Goal: Information Seeking & Learning: Learn about a topic

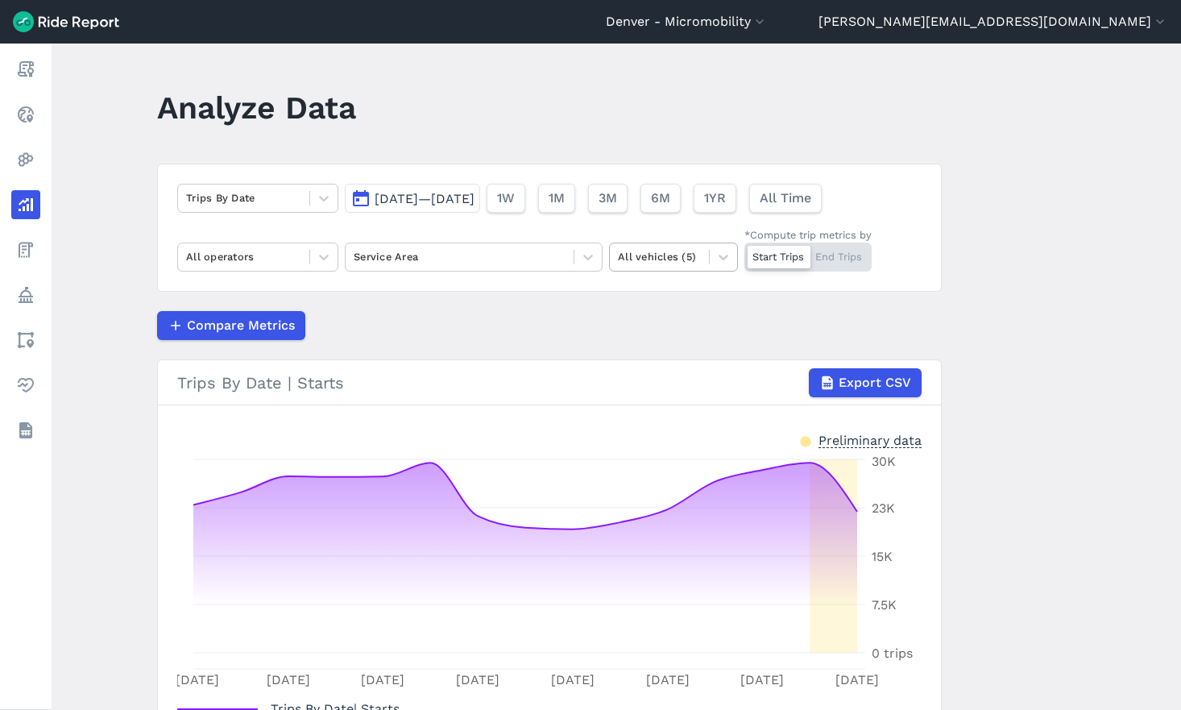
click at [648, 264] on div at bounding box center [659, 256] width 83 height 19
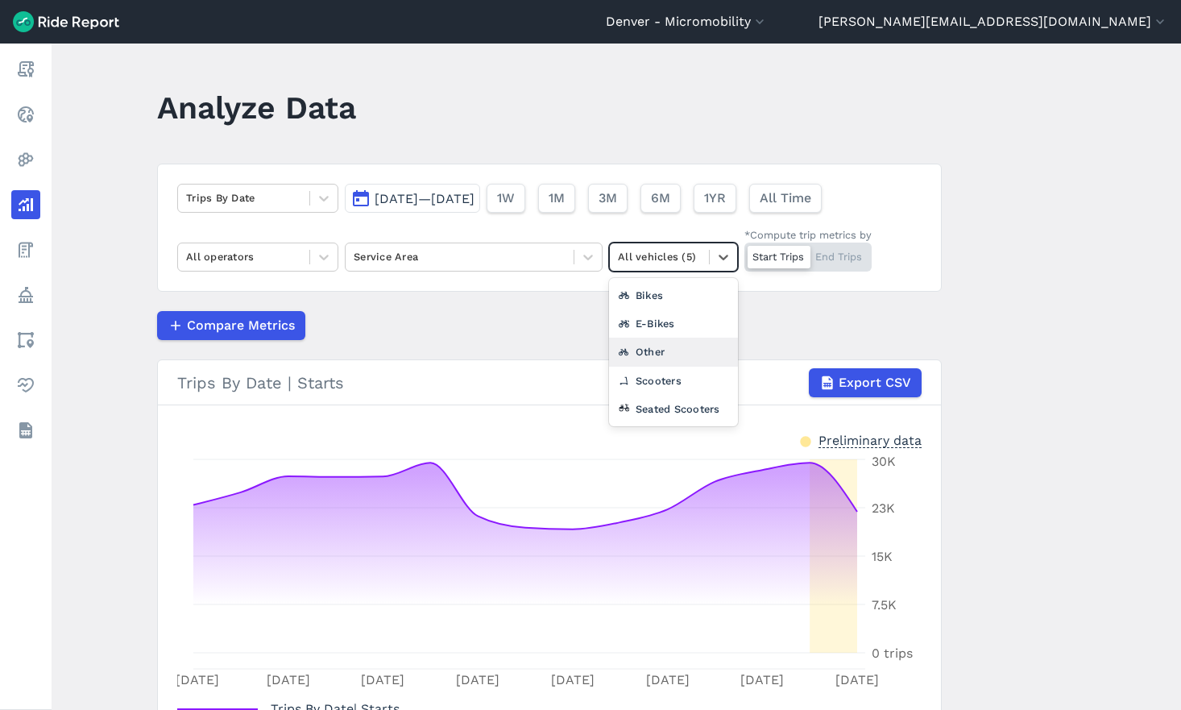
click at [661, 358] on div "Other" at bounding box center [673, 351] width 129 height 28
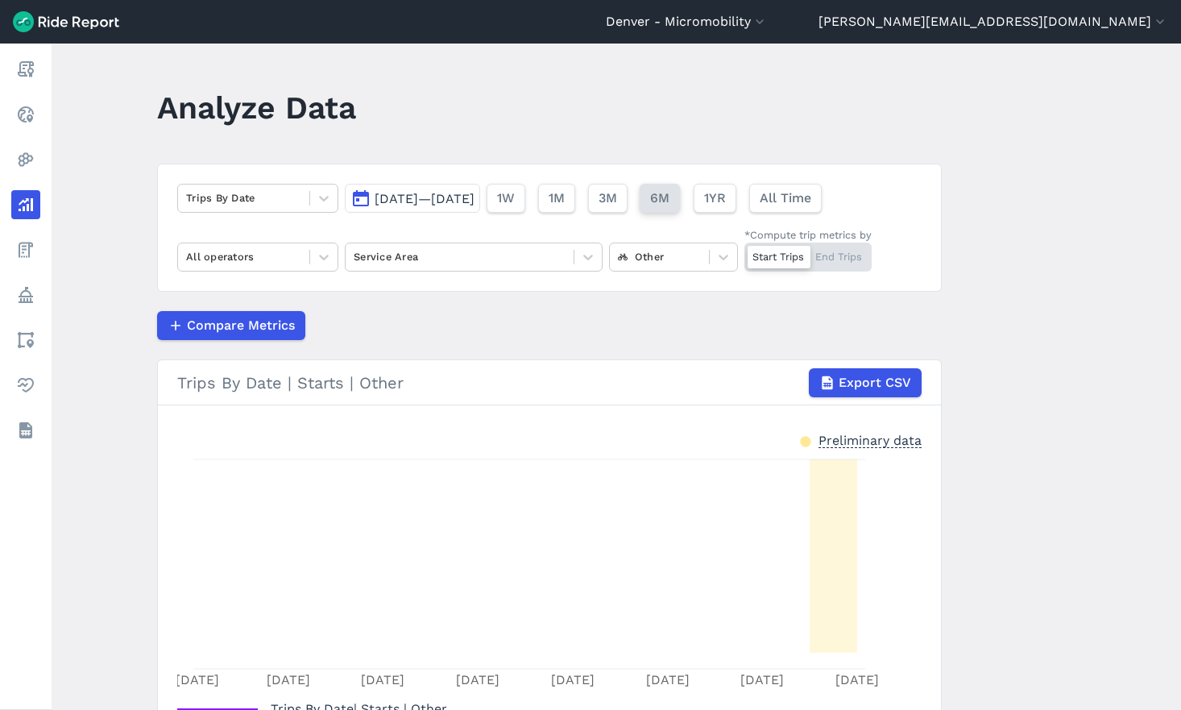
click at [669, 206] on span "6M" at bounding box center [659, 197] width 19 height 19
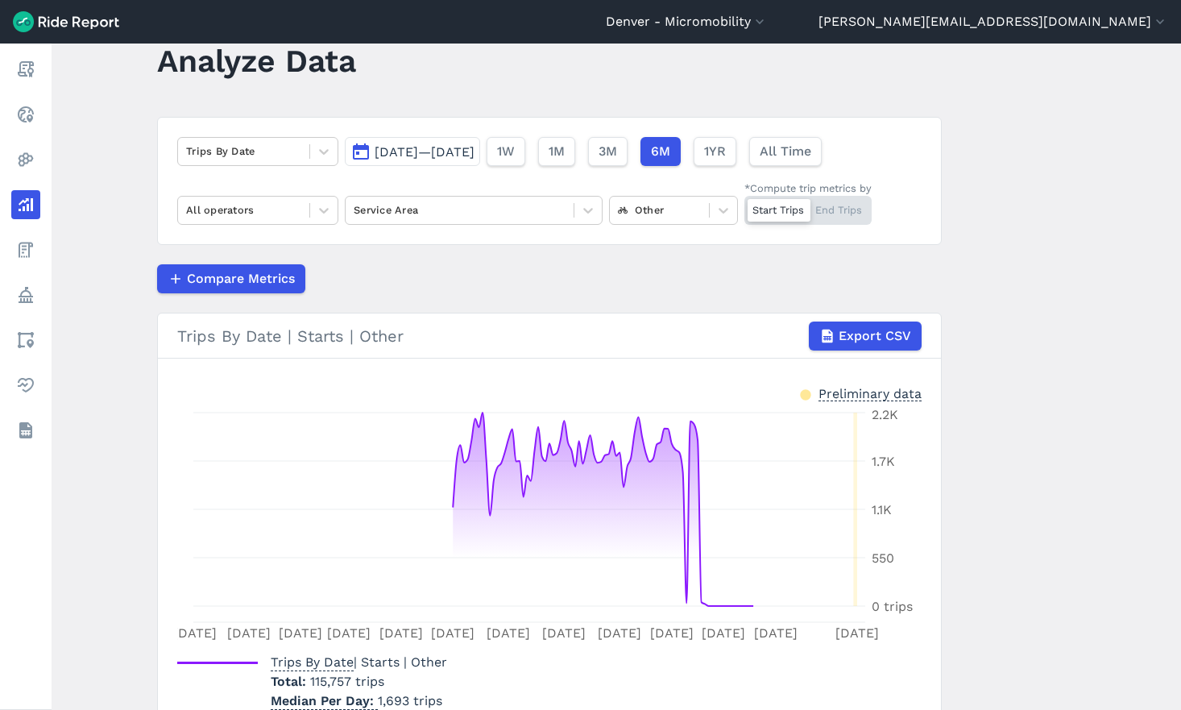
scroll to position [126, 0]
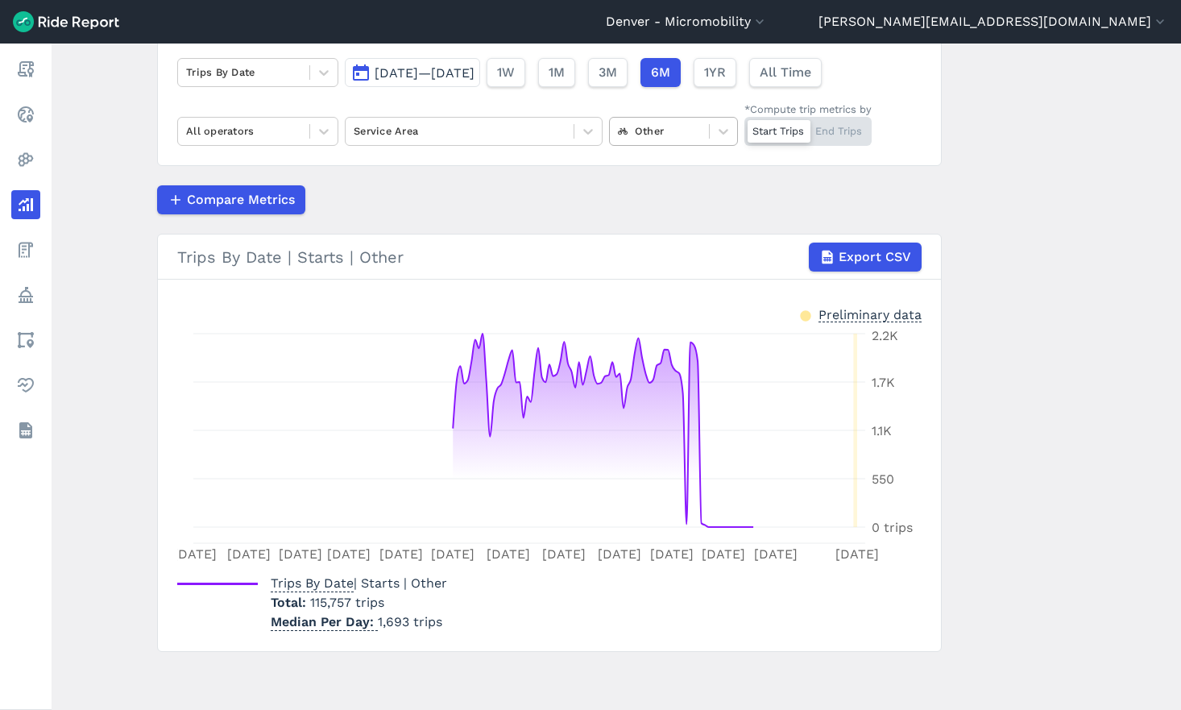
click at [673, 130] on div at bounding box center [659, 131] width 83 height 19
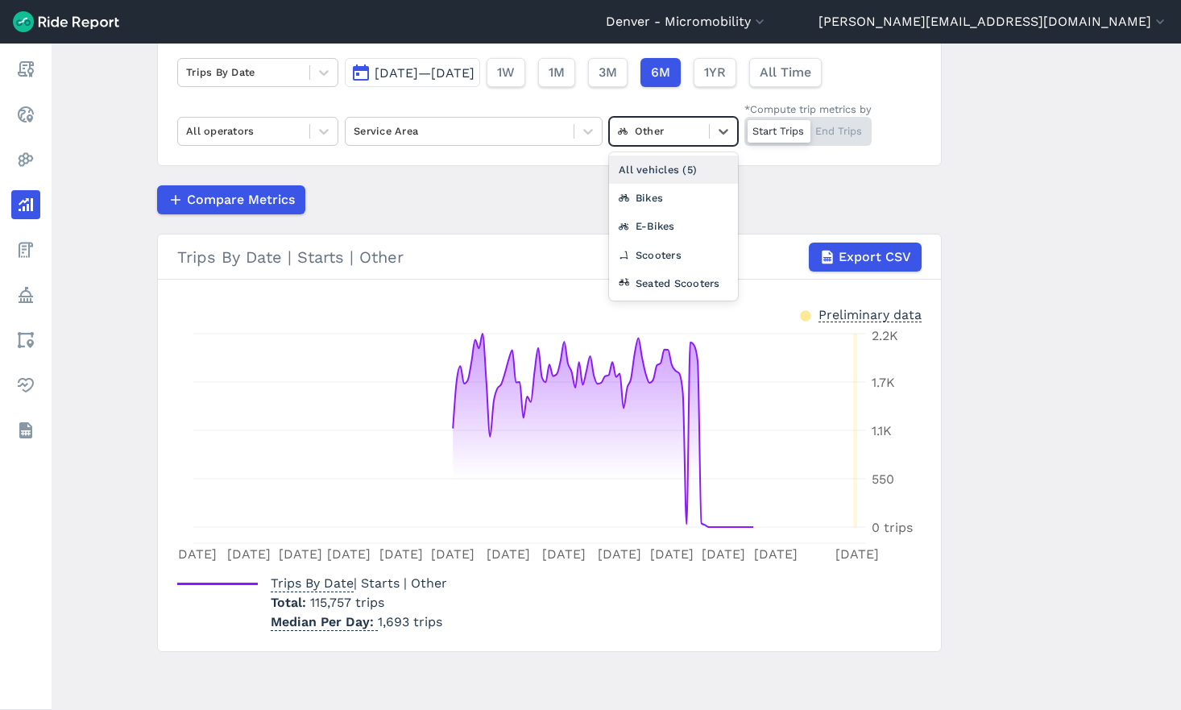
click at [136, 88] on main "Analyze Data Trips By Date [DATE]—[DATE] 1W 1M 3M 6M 1YR All Time All operators…" at bounding box center [616, 376] width 1129 height 666
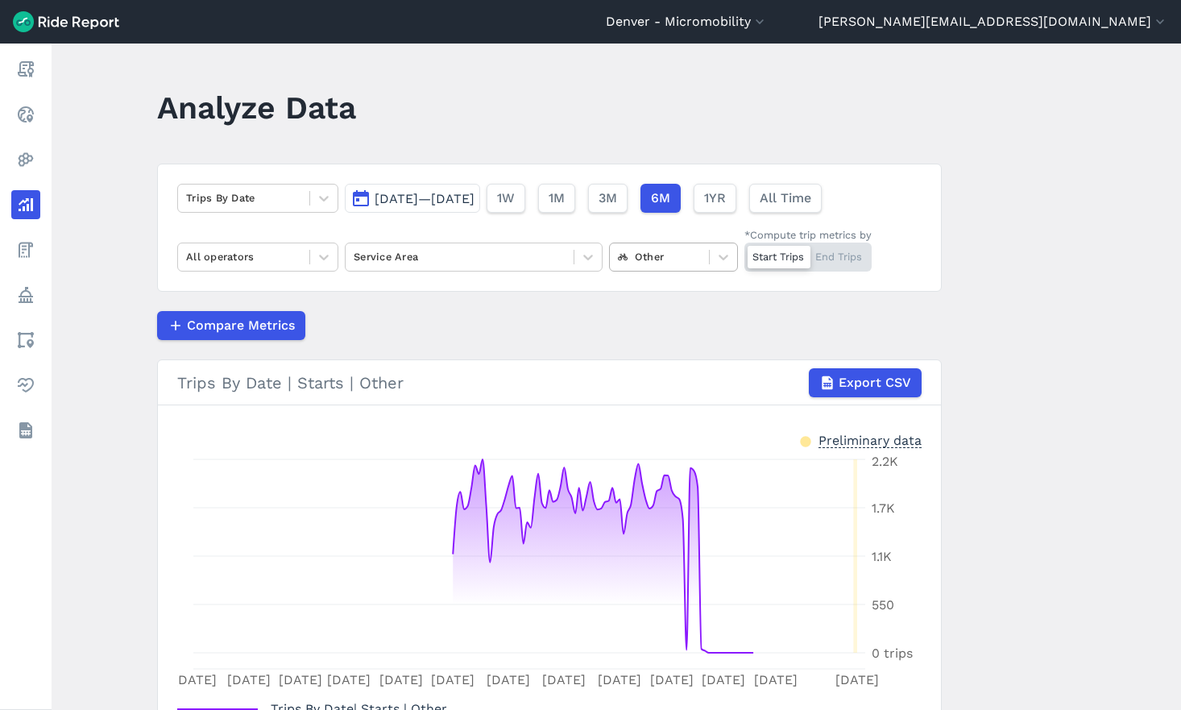
click at [671, 263] on div at bounding box center [659, 256] width 83 height 19
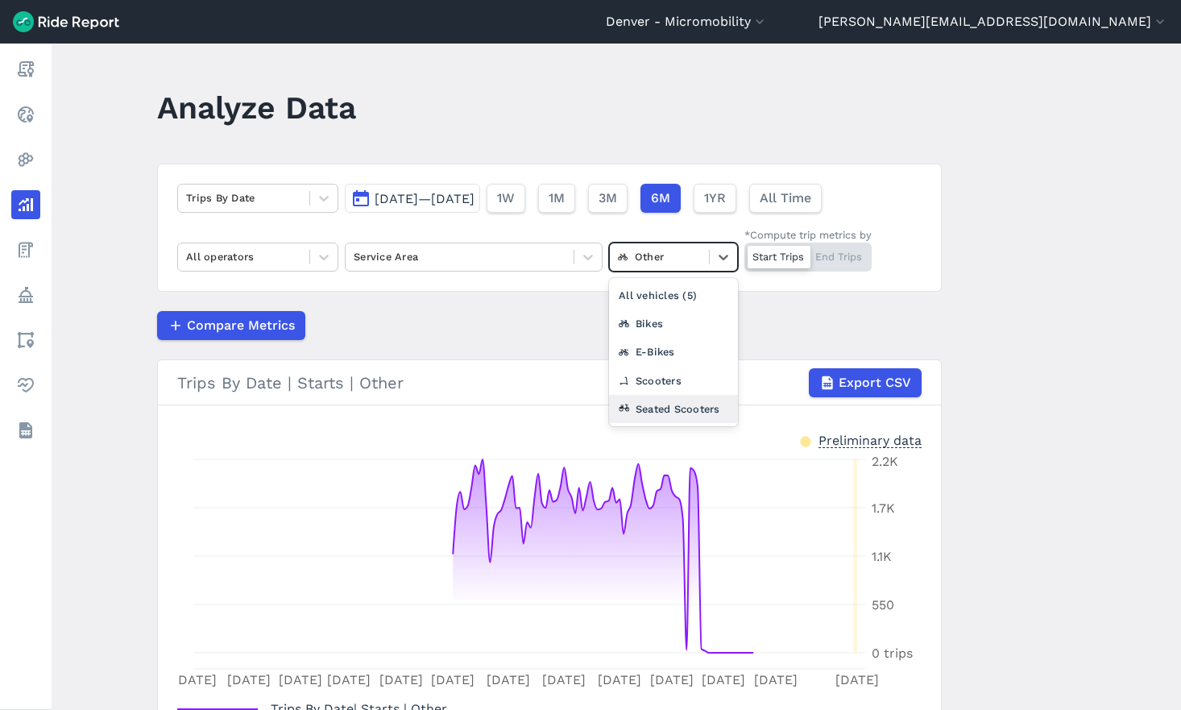
click at [669, 410] on div "Seated Scooters" at bounding box center [673, 409] width 129 height 28
